Goal: Task Accomplishment & Management: Complete application form

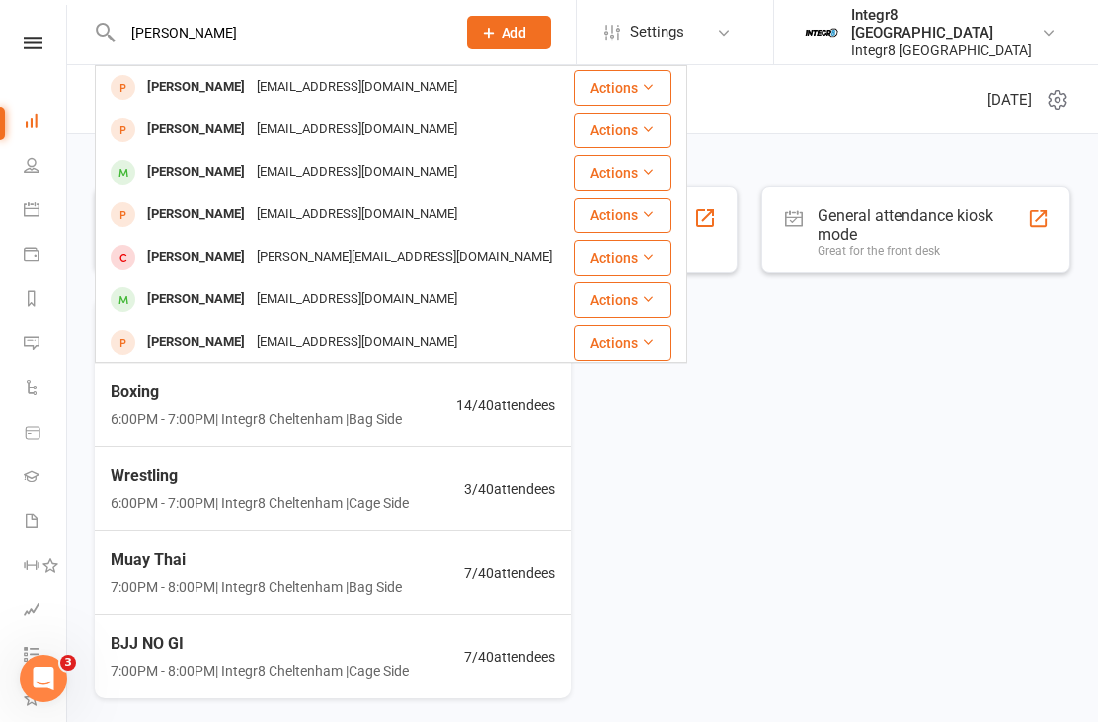
type input "[PERSON_NAME]"
click at [370, 77] on div "[EMAIL_ADDRESS][DOMAIN_NAME]" at bounding box center [357, 87] width 212 height 29
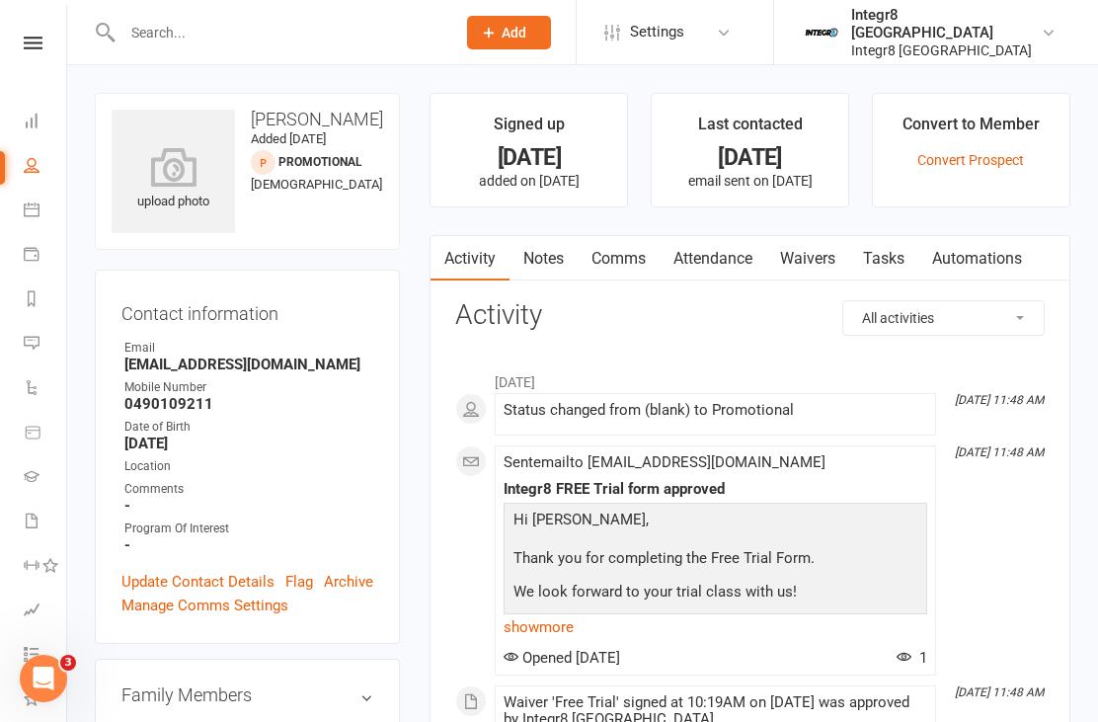
click at [814, 257] on link "Waivers" at bounding box center [807, 258] width 83 height 45
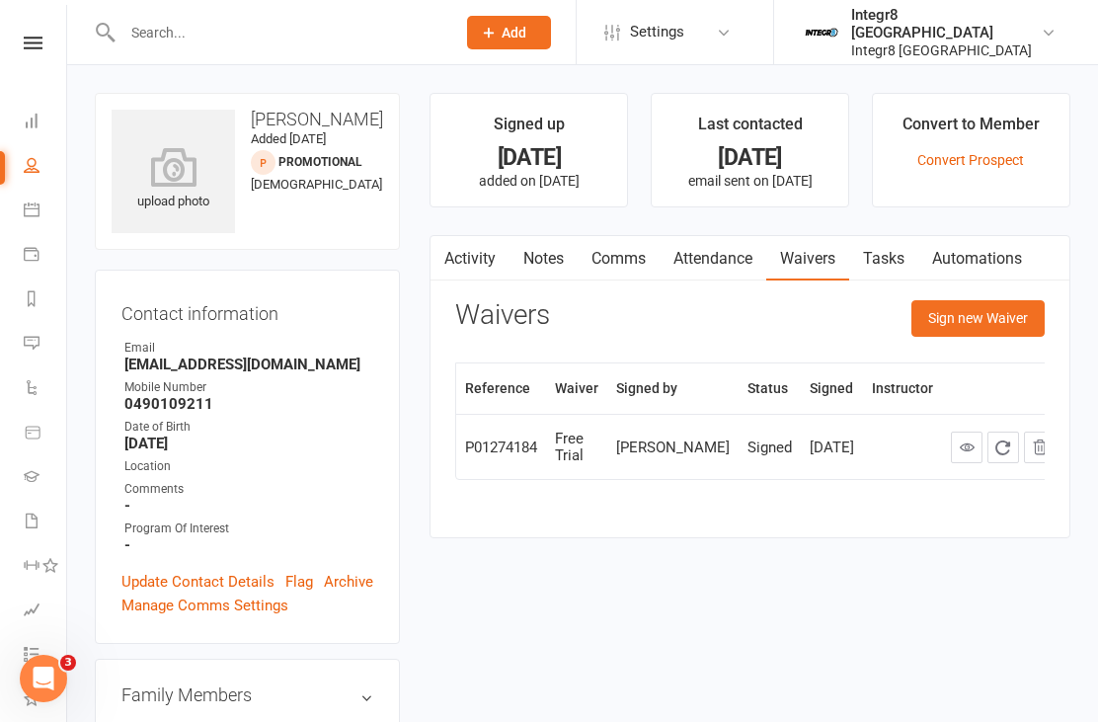
click at [980, 324] on button "Sign new Waiver" at bounding box center [978, 318] width 133 height 36
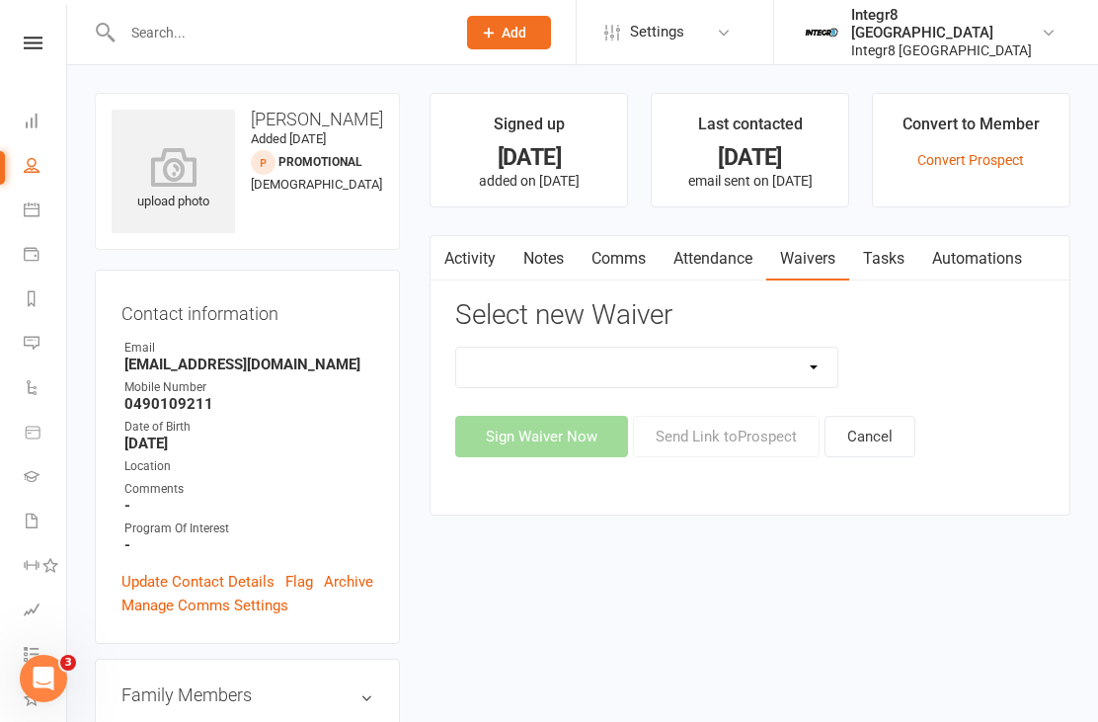
click at [703, 379] on select "10 Class Pass Cancellation Free Trial Hold Membership Document No Payers Paymen…" at bounding box center [646, 368] width 381 height 40
select select "13798"
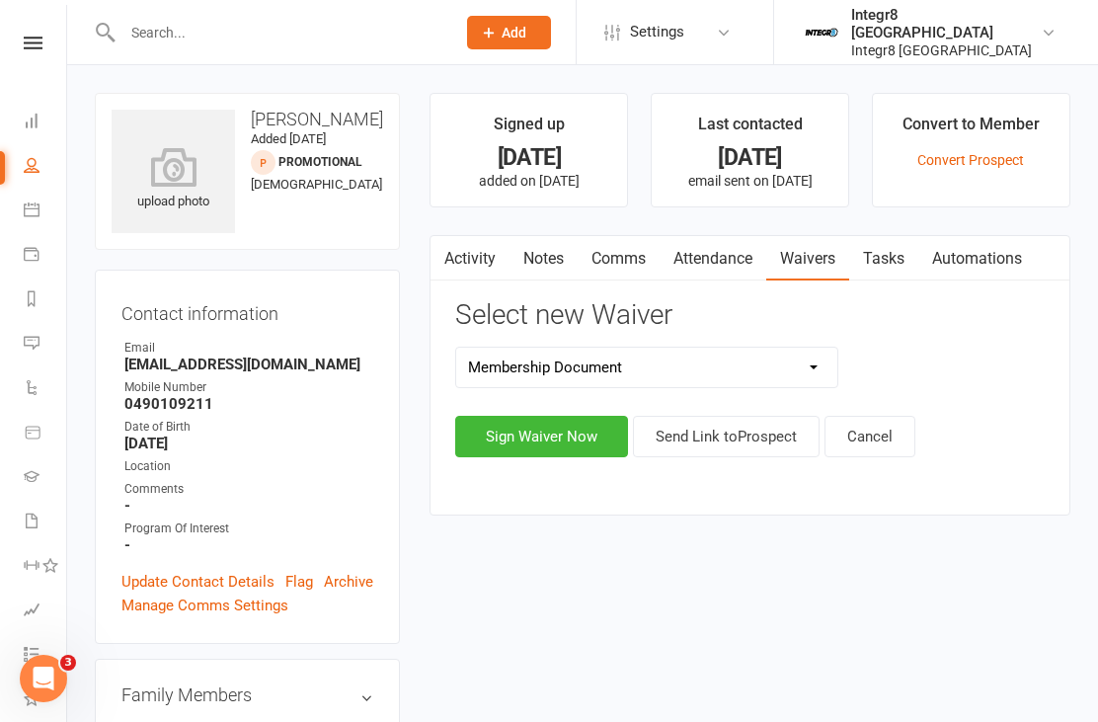
click at [568, 440] on button "Sign Waiver Now" at bounding box center [541, 436] width 173 height 41
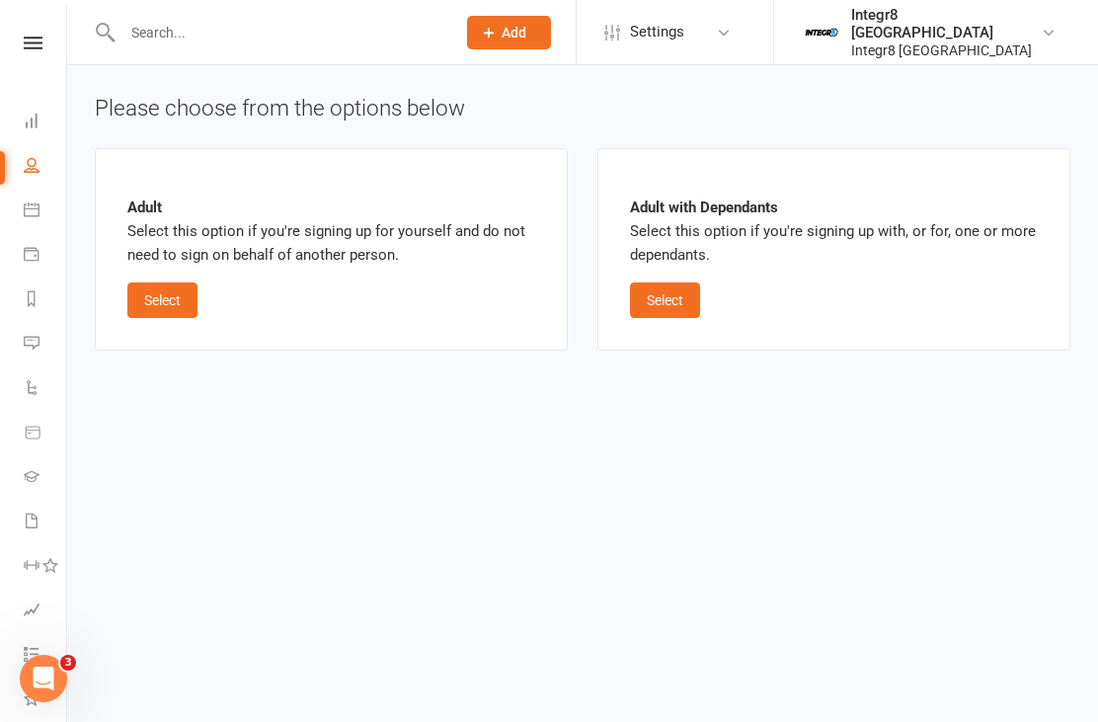
click at [152, 293] on button "Select" at bounding box center [162, 300] width 70 height 36
select select "bank_account"
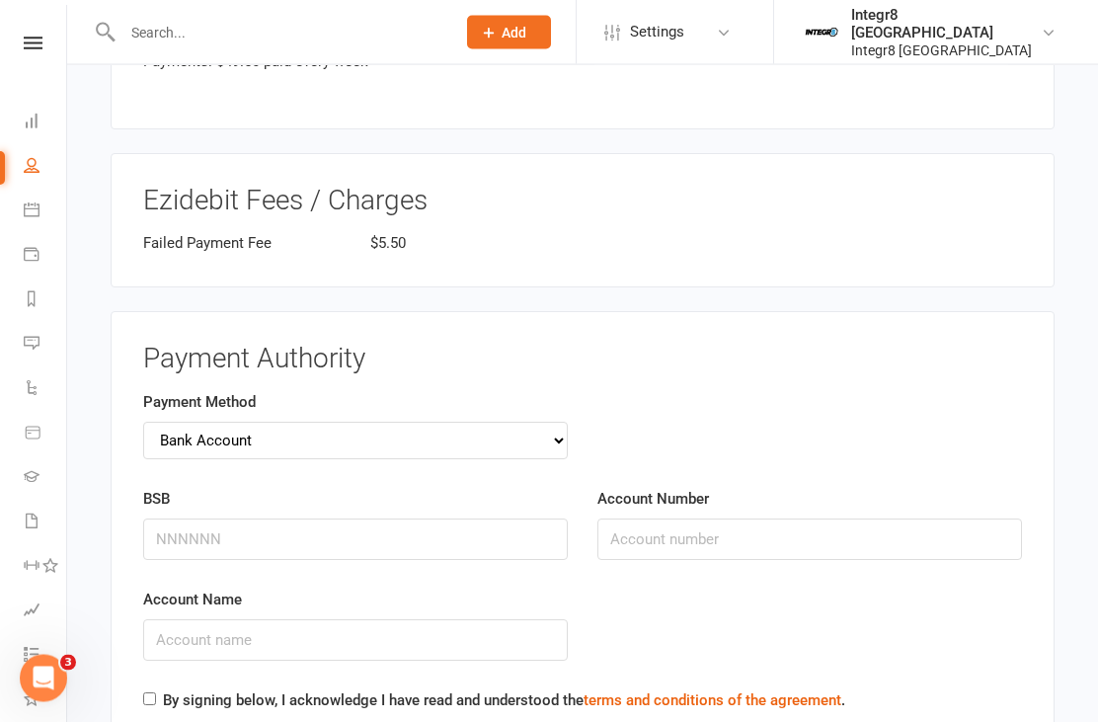
scroll to position [3071, 0]
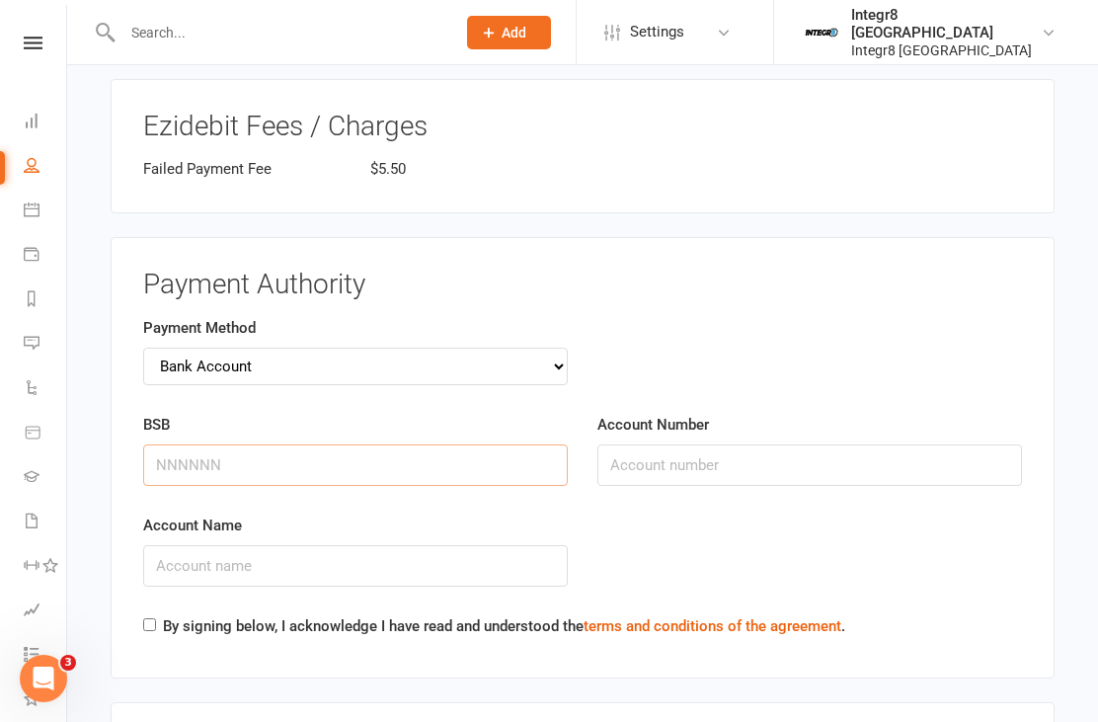
click at [184, 444] on input "BSB" at bounding box center [355, 464] width 425 height 41
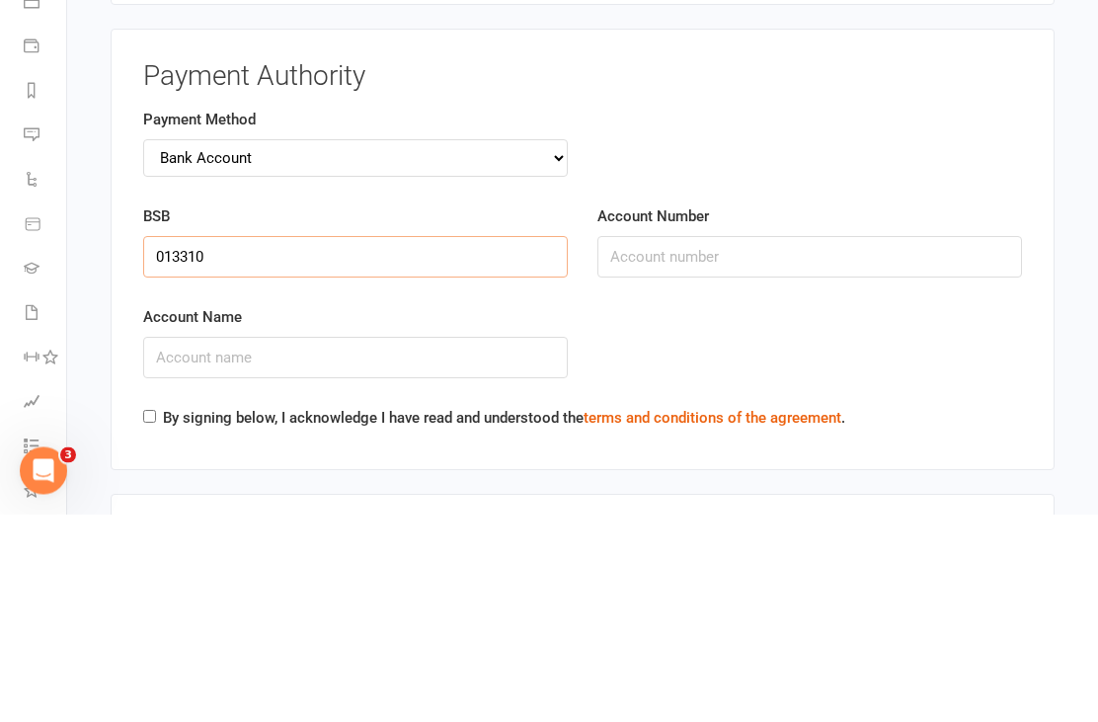
type input "013310"
click at [909, 444] on input "Account Number" at bounding box center [810, 464] width 425 height 41
type input "417429427"
click at [463, 545] on input "Account Name" at bounding box center [355, 565] width 425 height 41
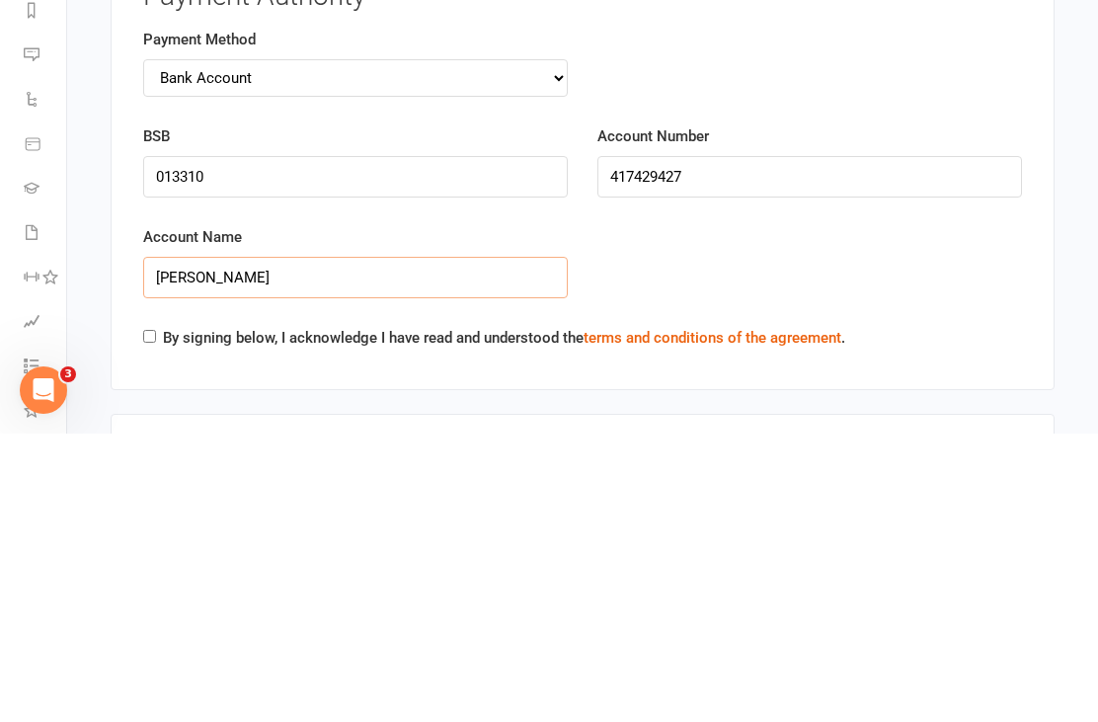
type input "[PERSON_NAME]"
click at [184, 614] on label "By signing below, I acknowledge I have read and understood the terms and condit…" at bounding box center [504, 626] width 682 height 24
click at [156, 618] on input "By signing below, I acknowledge I have read and understood the terms and condit…" at bounding box center [149, 624] width 13 height 13
checkbox input "true"
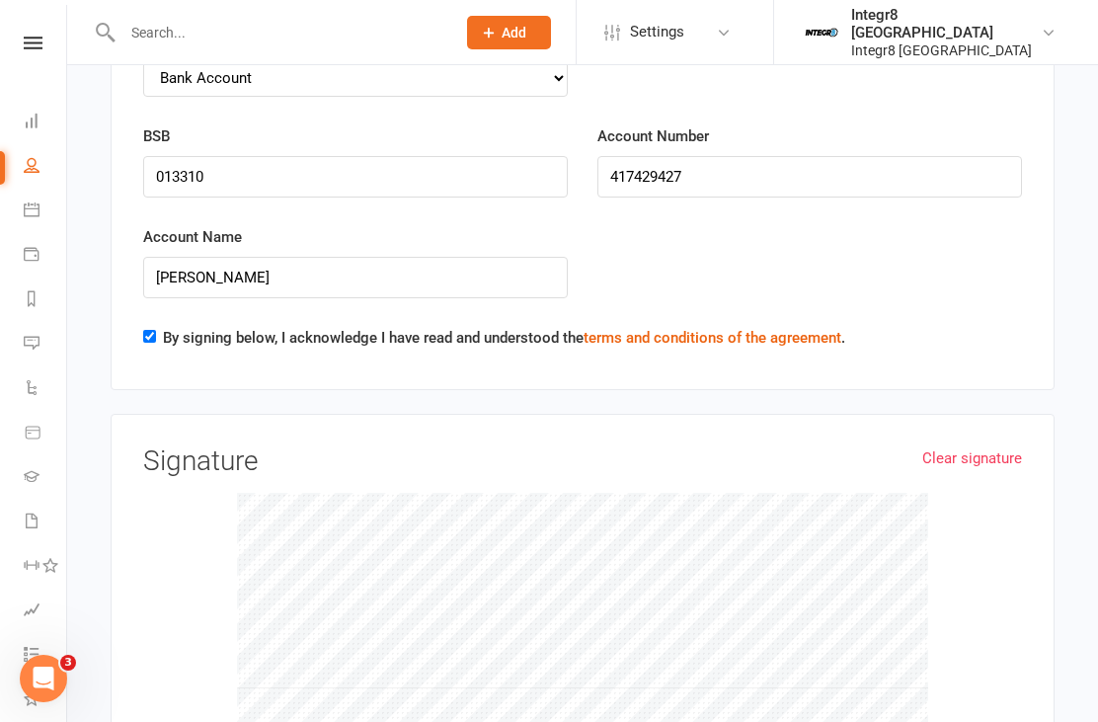
click at [983, 446] on link "Clear signature" at bounding box center [972, 458] width 100 height 24
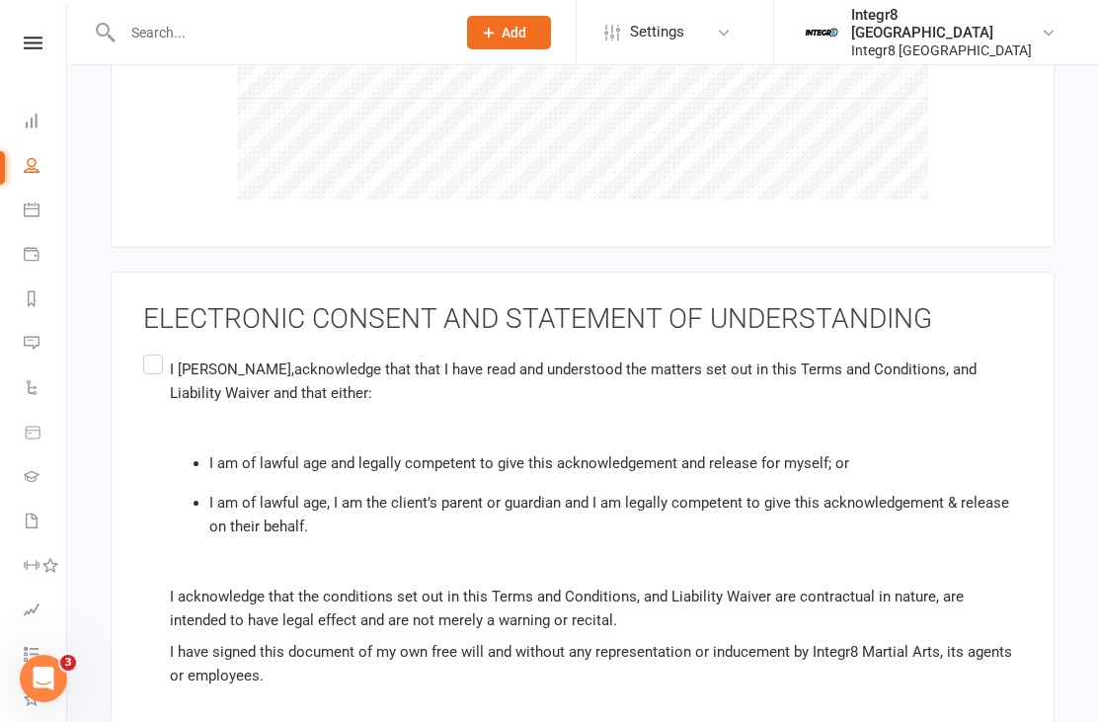
scroll to position [4044, 0]
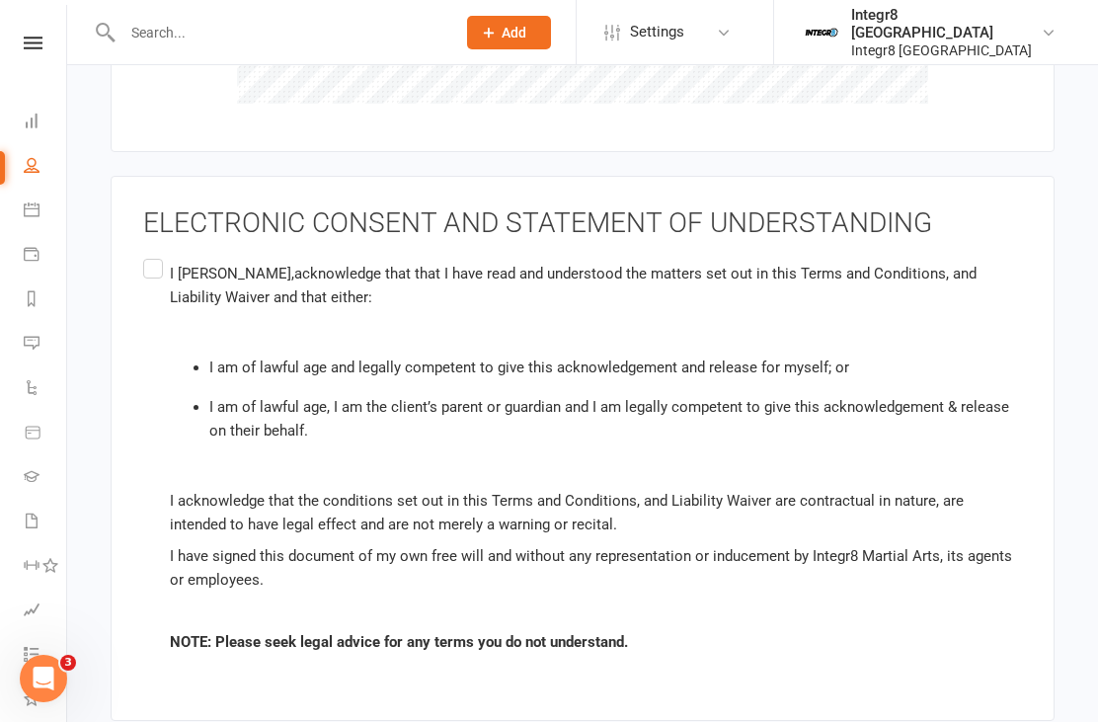
click at [156, 255] on label "I [PERSON_NAME] , acknowledge that that I have read and understood the matters …" at bounding box center [582, 458] width 879 height 407
click at [156, 255] on input "I [PERSON_NAME] , acknowledge that that I have read and understood the matters …" at bounding box center [149, 255] width 13 height 0
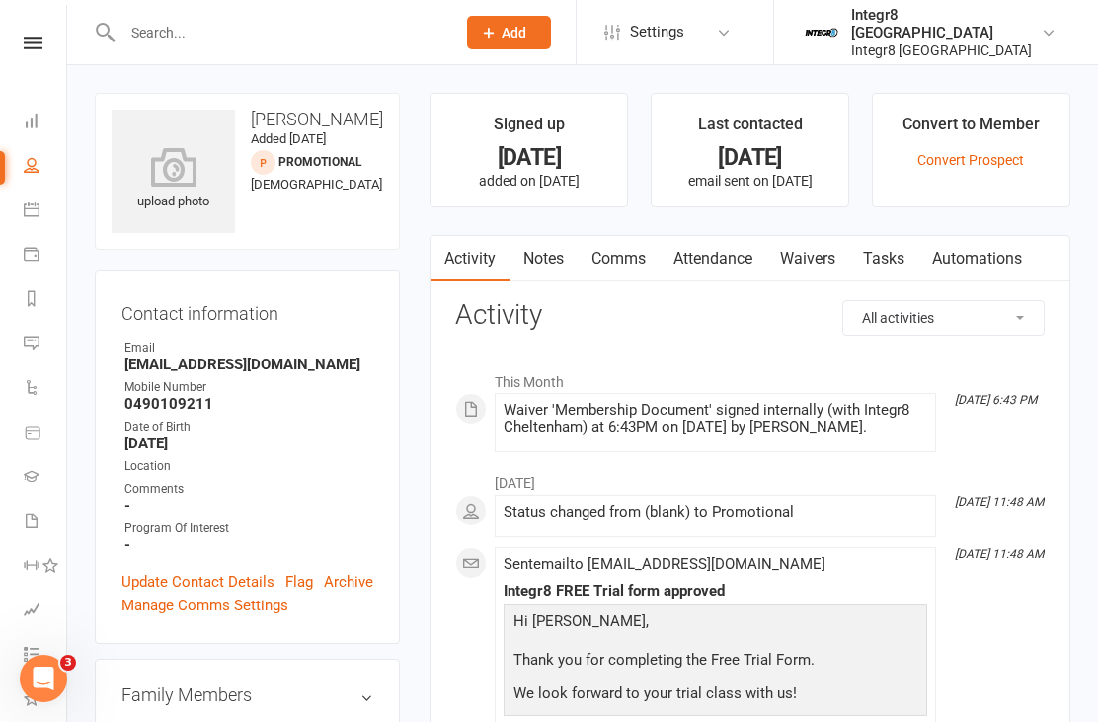
click at [163, 171] on icon at bounding box center [173, 167] width 123 height 40
